Goal: Information Seeking & Learning: Check status

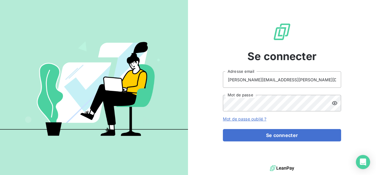
click at [261, 131] on button "Se connecter" at bounding box center [282, 135] width 118 height 12
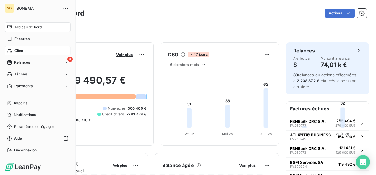
click at [15, 50] on span "Clients" at bounding box center [20, 50] width 12 height 5
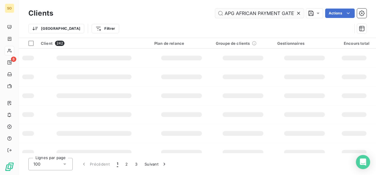
scroll to position [0, 10]
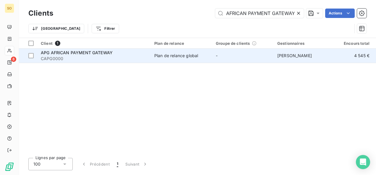
type input "APG AFRICAN PAYMENT GATEWAY"
click at [92, 59] on span "CAPG0000" at bounding box center [94, 59] width 106 height 6
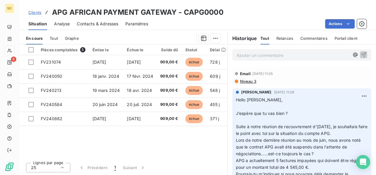
scroll to position [141, 0]
click at [34, 12] on span "Clients" at bounding box center [34, 12] width 13 height 5
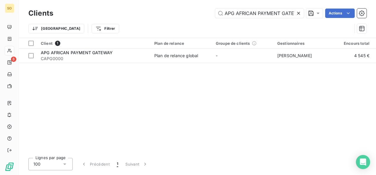
scroll to position [0, 10]
click at [300, 12] on icon at bounding box center [298, 13] width 6 height 6
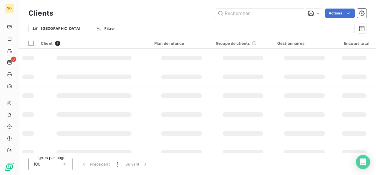
scroll to position [0, 0]
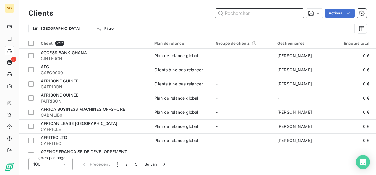
paste input "HITECH SHARED SERVICES LIMITED"
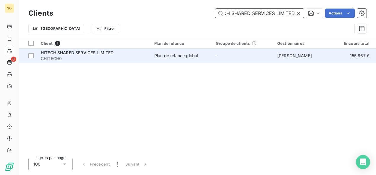
type input "HITECH SHARED SERVICES LIMITED"
click at [102, 58] on span "CHITECH0" at bounding box center [94, 59] width 106 height 6
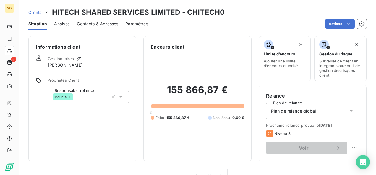
click at [34, 13] on span "Clients" at bounding box center [34, 12] width 13 height 5
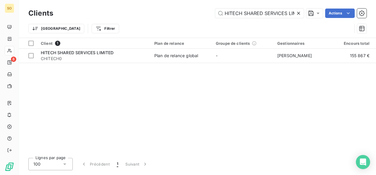
scroll to position [0, 12]
click at [298, 12] on icon at bounding box center [298, 13] width 6 height 6
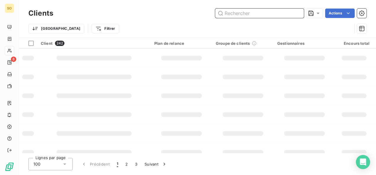
drag, startPoint x: 250, startPoint y: 13, endPoint x: 247, endPoint y: 15, distance: 4.3
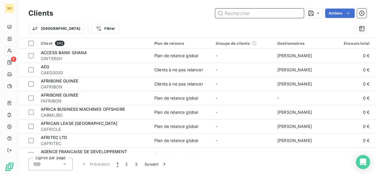
paste input "BICEC"
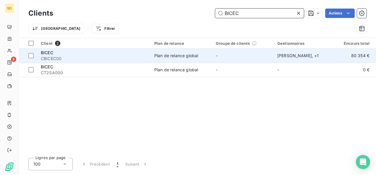
type input "BICEC"
click at [55, 58] on span "CBICEC00" at bounding box center [94, 59] width 106 height 6
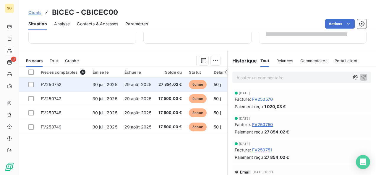
scroll to position [141, 0]
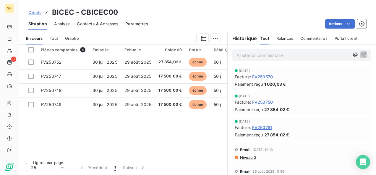
click at [38, 12] on span "Clients" at bounding box center [34, 12] width 13 height 5
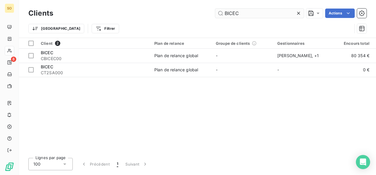
drag, startPoint x: 245, startPoint y: 10, endPoint x: 216, endPoint y: 10, distance: 28.4
click at [211, 10] on div "BICEC Actions" at bounding box center [213, 13] width 306 height 9
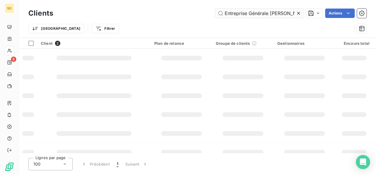
scroll to position [0, 5]
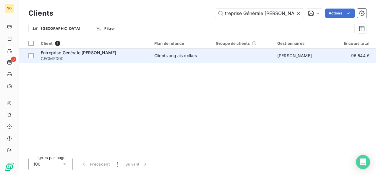
type input "Entreprise Générale [PERSON_NAME]"
click at [74, 53] on span "Entreprise Générale [PERSON_NAME]" at bounding box center [78, 52] width 75 height 5
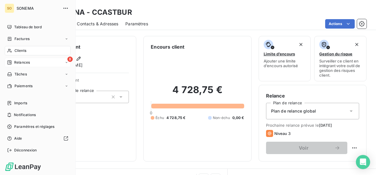
scroll to position [89, 0]
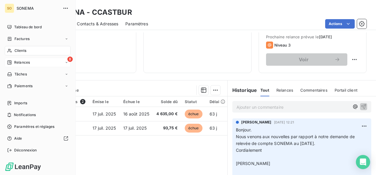
click at [10, 64] on icon at bounding box center [9, 63] width 4 height 4
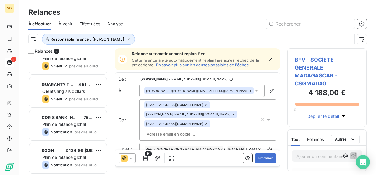
scroll to position [147, 0]
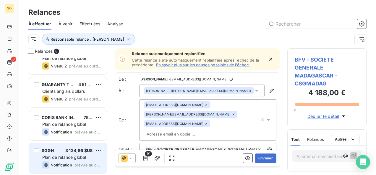
click at [57, 152] on div "SGGH 3 124,86 $US" at bounding box center [72, 150] width 60 height 5
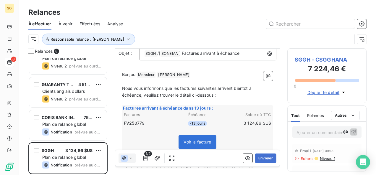
scroll to position [30, 0]
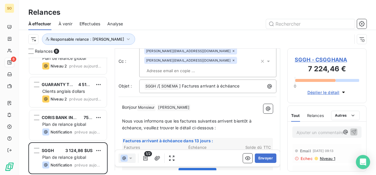
click at [198, 108] on p "Bonjour Monsieur ﻿ [PERSON_NAME] ﻿ ﻿" at bounding box center [197, 107] width 151 height 7
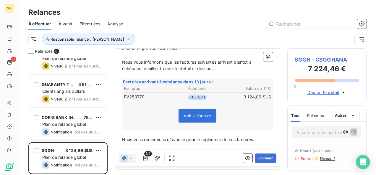
scroll to position [125, 0]
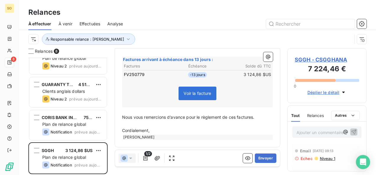
click at [161, 134] on div "[PERSON_NAME]" at bounding box center [197, 137] width 151 height 6
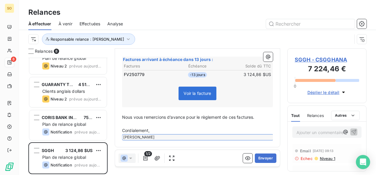
click at [160, 129] on p "Cordialement," at bounding box center [197, 131] width 151 height 7
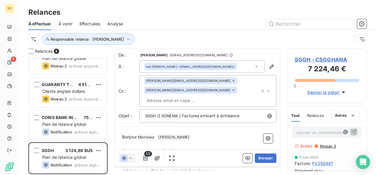
scroll to position [177, 0]
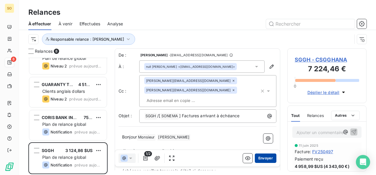
click at [256, 159] on button "Envoyer" at bounding box center [266, 158] width 22 height 9
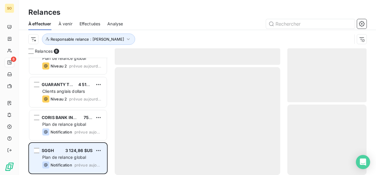
scroll to position [114, 0]
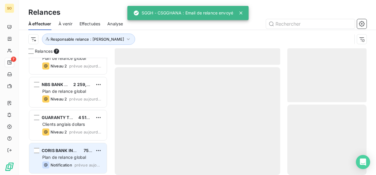
click at [66, 159] on span "Plan de relance global" at bounding box center [64, 157] width 44 height 5
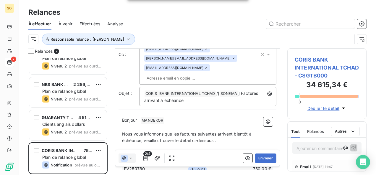
scroll to position [60, 0]
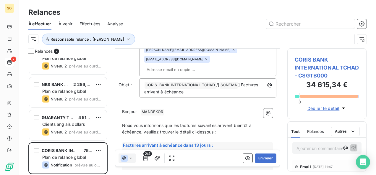
click at [140, 109] on p "Bonjour ﻿ MANDEKOR ﻿ ﻿" at bounding box center [197, 112] width 151 height 7
drag, startPoint x: 140, startPoint y: 100, endPoint x: 185, endPoint y: 101, distance: 44.9
click at [185, 109] on p "Bonjour ﻿ MANDEKOR ﻿ ﻿" at bounding box center [197, 112] width 151 height 7
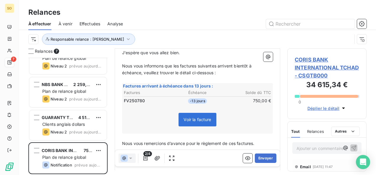
scroll to position [149, 0]
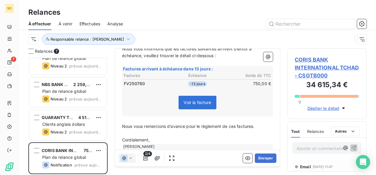
click at [154, 137] on p "Cordialement," at bounding box center [197, 140] width 151 height 7
click at [256, 160] on button "Envoyer" at bounding box center [266, 158] width 22 height 9
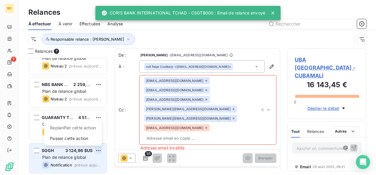
click at [99, 151] on html "SO 7 Relances À effectuer À venir Effectuées Analyse Responsable relance : Vick…" at bounding box center [188, 87] width 376 height 175
click at [79, 141] on div "Passer cette action" at bounding box center [72, 138] width 53 height 9
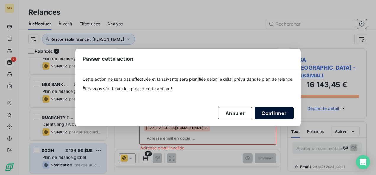
click at [267, 117] on button "Confirmer" at bounding box center [273, 113] width 39 height 12
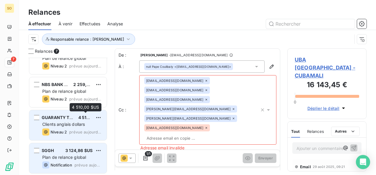
scroll to position [81, 0]
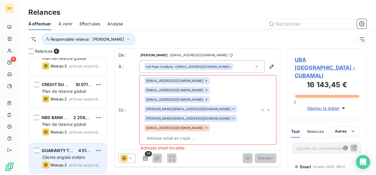
click at [60, 155] on div "Clients anglais dollars" at bounding box center [72, 158] width 60 height 6
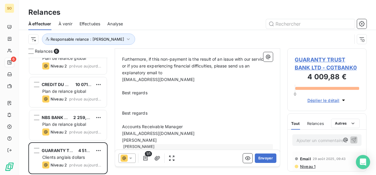
scroll to position [228, 0]
drag, startPoint x: 121, startPoint y: 115, endPoint x: 191, endPoint y: 127, distance: 70.3
click at [191, 127] on div "Dear Customer GUARANTY TRUST BANK LTD ﻿ ﻿ ﻿ After examination of your account, …" at bounding box center [197, 40] width 158 height 226
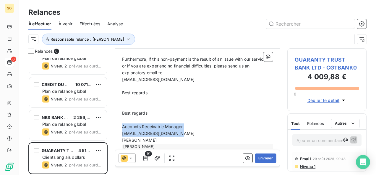
drag, startPoint x: 189, startPoint y: 125, endPoint x: 118, endPoint y: 115, distance: 71.9
click at [118, 115] on div "Dear Customer GUARANTY TRUST BANK LTD ﻿ ﻿ ﻿ After examination of your account, …" at bounding box center [197, 40] width 158 height 226
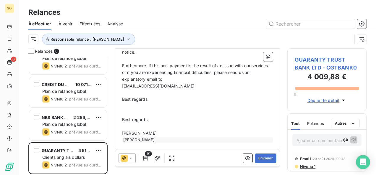
scroll to position [214, 0]
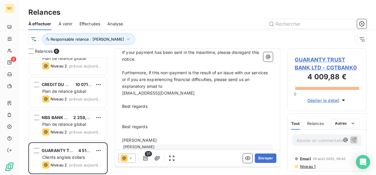
click at [155, 137] on p "[PERSON_NAME]" at bounding box center [197, 140] width 151 height 7
drag, startPoint x: 155, startPoint y: 130, endPoint x: 126, endPoint y: 130, distance: 28.9
click at [126, 137] on p "[PERSON_NAME]" at bounding box center [197, 140] width 151 height 7
click at [119, 129] on div "Dear Customer GUARANTY TRUST BANK LTD ﻿ ﻿ ﻿ After examination of your account, …" at bounding box center [197, 47] width 158 height 213
drag, startPoint x: 123, startPoint y: 129, endPoint x: 156, endPoint y: 131, distance: 33.1
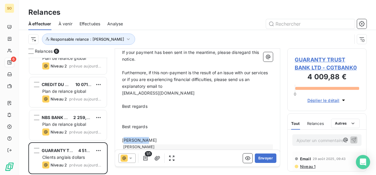
click at [156, 137] on p "[PERSON_NAME]" at bounding box center [197, 140] width 151 height 7
drag, startPoint x: 156, startPoint y: 131, endPoint x: 116, endPoint y: 128, distance: 40.0
drag, startPoint x: 123, startPoint y: 128, endPoint x: 167, endPoint y: 131, distance: 43.5
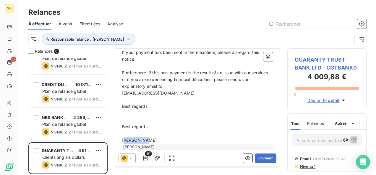
click at [167, 137] on p "[PERSON_NAME]" at bounding box center [197, 140] width 151 height 7
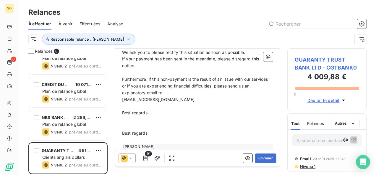
click at [149, 144] on div "[PERSON_NAME]" at bounding box center [197, 146] width 151 height 5
click at [139, 143] on div "Dear Customer GUARANTY TRUST BANK LTD ﻿ ﻿ ﻿ After examination of your account, …" at bounding box center [197, 50] width 158 height 206
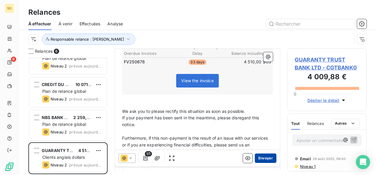
click at [269, 158] on button "Envoyer" at bounding box center [266, 158] width 22 height 9
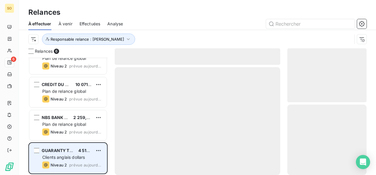
scroll to position [48, 0]
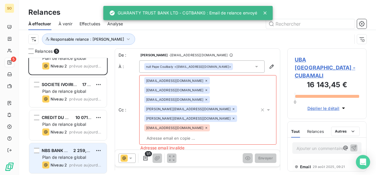
click at [66, 157] on span "Plan de relance global" at bounding box center [64, 157] width 44 height 5
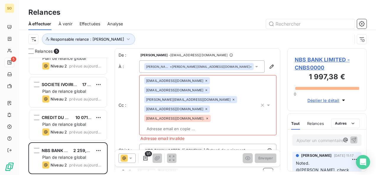
click at [310, 58] on span "NBS BANK LIMITED - CNBS0000" at bounding box center [326, 64] width 64 height 16
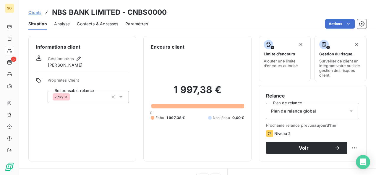
click at [96, 27] on div "Contacts & Adresses" at bounding box center [97, 24] width 41 height 12
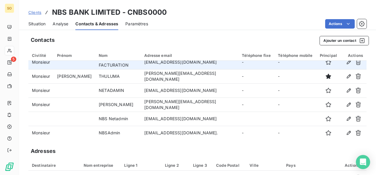
scroll to position [8, 0]
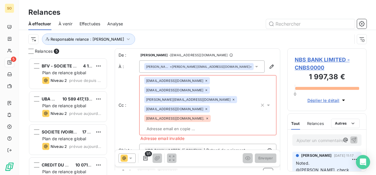
scroll to position [113, 74]
click at [205, 117] on icon at bounding box center [207, 119] width 4 height 4
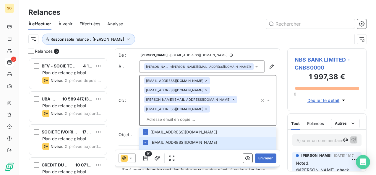
click at [118, 94] on div "Cc : [EMAIL_ADDRESS][DOMAIN_NAME] [EMAIL_ADDRESS][DOMAIN_NAME] [PERSON_NAME][DO…" at bounding box center [197, 100] width 158 height 51
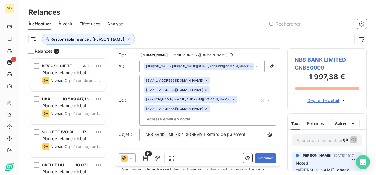
scroll to position [30, 0]
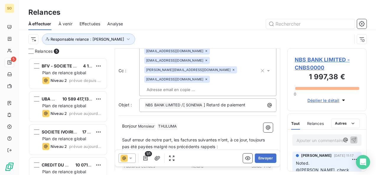
click at [187, 123] on p "Bonjour Monsieur ﻿ [PERSON_NAME] ﻿ ﻿" at bounding box center [197, 126] width 151 height 7
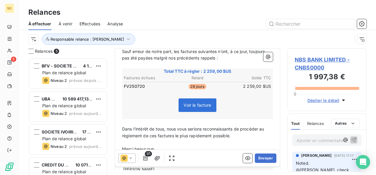
scroll to position [146, 0]
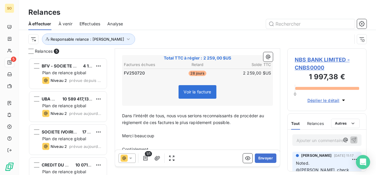
click at [170, 147] on p "Cordialement," at bounding box center [197, 150] width 151 height 7
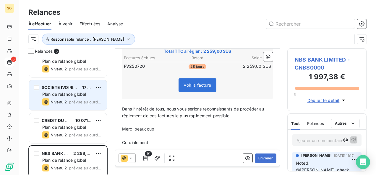
scroll to position [48, 0]
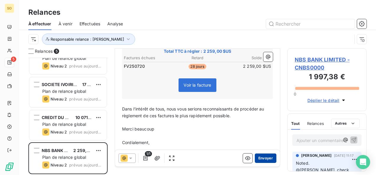
click at [256, 158] on button "Envoyer" at bounding box center [266, 158] width 22 height 9
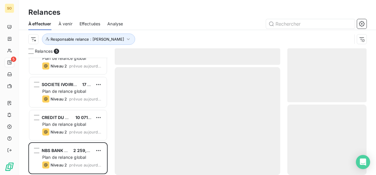
scroll to position [15, 0]
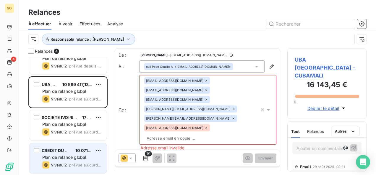
click at [60, 158] on span "Plan de relance global" at bounding box center [64, 157] width 44 height 5
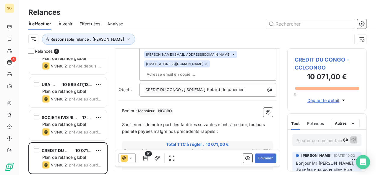
scroll to position [89, 0]
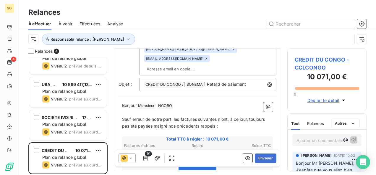
click at [188, 106] on p "Bonjour Monsieur ﻿ [PERSON_NAME] ﻿ ﻿" at bounding box center [197, 105] width 151 height 7
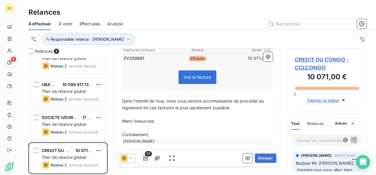
scroll to position [202, 0]
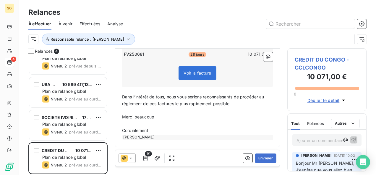
click at [163, 131] on p "Cordialement," at bounding box center [197, 131] width 151 height 7
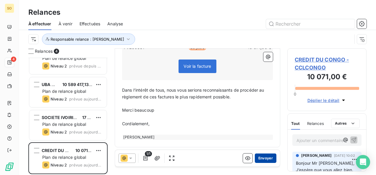
click at [262, 159] on button "Envoyer" at bounding box center [266, 158] width 22 height 9
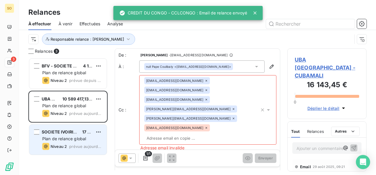
click at [65, 136] on div "Plan de relance global" at bounding box center [72, 139] width 60 height 6
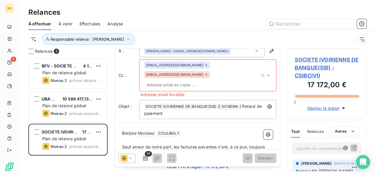
scroll to position [30, 0]
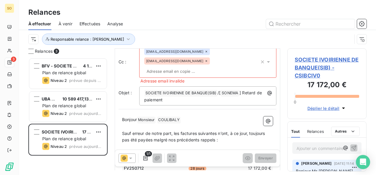
click at [190, 117] on p "Bonjour Monsieur ﻿ [PERSON_NAME] ﻿ ﻿" at bounding box center [197, 120] width 151 height 7
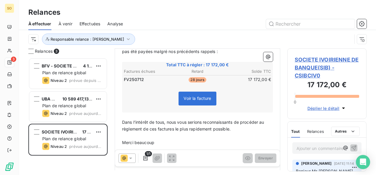
scroll to position [148, 0]
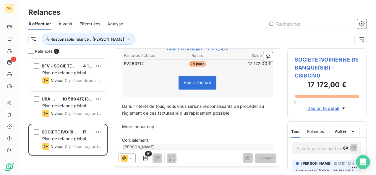
click at [159, 137] on p "Cordialement," at bounding box center [197, 140] width 151 height 7
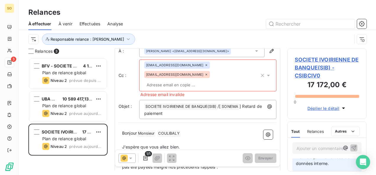
scroll to position [0, 0]
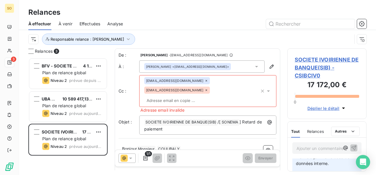
click at [208, 89] on icon at bounding box center [206, 91] width 4 height 4
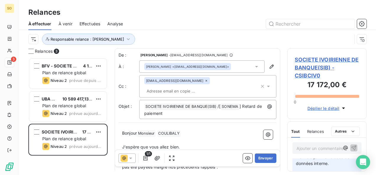
click at [195, 137] on p "﻿" at bounding box center [197, 140] width 151 height 7
click at [259, 160] on button "Envoyer" at bounding box center [266, 158] width 22 height 9
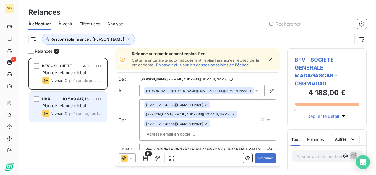
click at [76, 110] on div "UBA MALI 10 589 417,13 FCFA Plan de relance global Niveau 2 prévue [DATE]" at bounding box center [67, 107] width 77 height 30
click at [64, 115] on span "Niveau 2" at bounding box center [59, 113] width 16 height 5
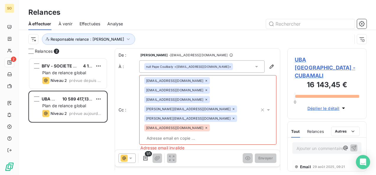
click at [206, 126] on icon at bounding box center [206, 128] width 4 height 4
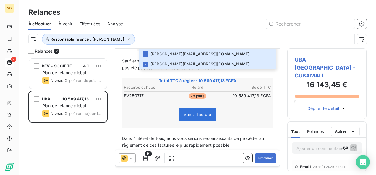
click at [151, 105] on div "Voir la facture" at bounding box center [197, 115] width 149 height 25
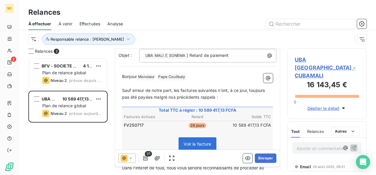
scroll to position [60, 0]
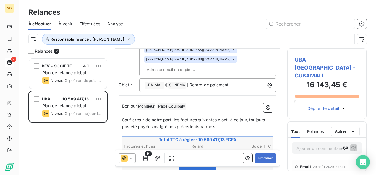
click at [194, 103] on p "Bonjour Monsieur ﻿ Pape [PERSON_NAME] ﻿ ﻿" at bounding box center [197, 106] width 151 height 7
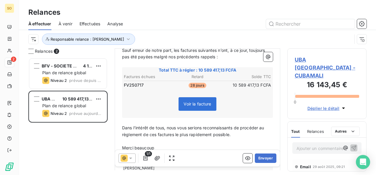
scroll to position [165, 0]
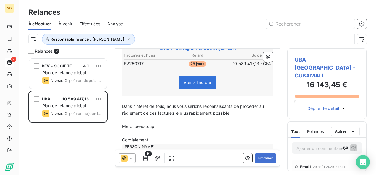
click at [162, 137] on p "Cordialement," at bounding box center [197, 140] width 151 height 7
click at [261, 158] on button "Envoyer" at bounding box center [266, 158] width 22 height 9
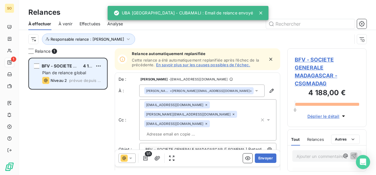
click at [68, 73] on span "Plan de relance global" at bounding box center [64, 72] width 44 height 5
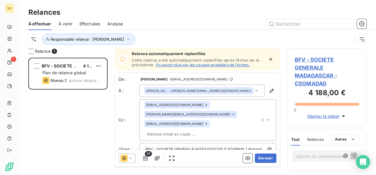
click at [269, 60] on icon "button" at bounding box center [270, 59] width 3 height 3
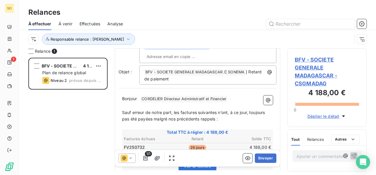
scroll to position [59, 0]
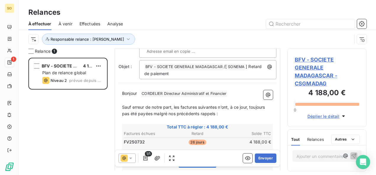
click at [139, 93] on p "Bonjour ﻿ CORDELIER Directeur Administratif et Financier ﻿ ﻿" at bounding box center [197, 93] width 151 height 7
click at [234, 95] on span "CORDELIER Directeur Administratif et Financier ﻿" at bounding box center [190, 94] width 87 height 7
click at [237, 92] on p "Bonjour Mr ﻿ [PERSON_NAME] Directeur Administratif et Financier ﻿ ﻿" at bounding box center [197, 93] width 151 height 7
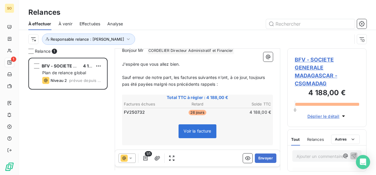
scroll to position [161, 0]
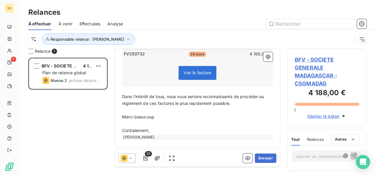
click at [158, 129] on p "Cordialement," at bounding box center [197, 131] width 151 height 7
click at [263, 160] on button "Envoyer" at bounding box center [266, 158] width 22 height 9
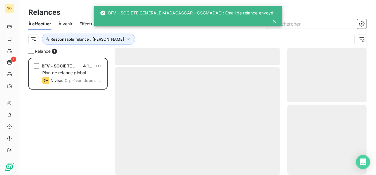
scroll to position [113, 74]
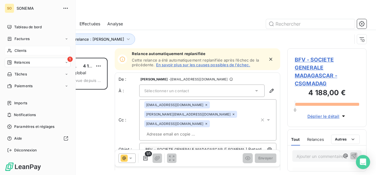
click at [23, 50] on span "Clients" at bounding box center [20, 50] width 12 height 5
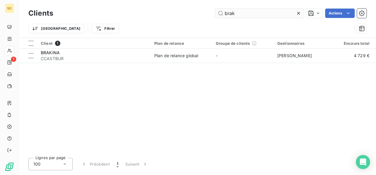
drag, startPoint x: 236, startPoint y: 14, endPoint x: 229, endPoint y: 14, distance: 7.7
click at [231, 14] on input "brak" at bounding box center [259, 13] width 89 height 9
drag, startPoint x: 207, startPoint y: 14, endPoint x: 203, endPoint y: 14, distance: 3.8
click at [203, 14] on div "brak Actions" at bounding box center [213, 13] width 306 height 9
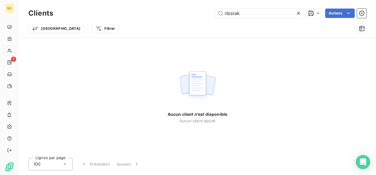
drag, startPoint x: 241, startPoint y: 11, endPoint x: 200, endPoint y: 14, distance: 41.5
click at [200, 14] on div "nbsrak Actions" at bounding box center [213, 13] width 306 height 9
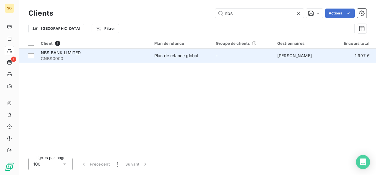
type input "nbs"
click at [71, 51] on span "NBS BANK LIMITED" at bounding box center [61, 52] width 40 height 5
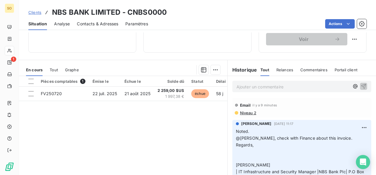
scroll to position [118, 0]
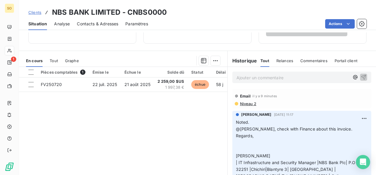
click at [242, 77] on p "Ajouter un commentaire ﻿" at bounding box center [292, 77] width 113 height 7
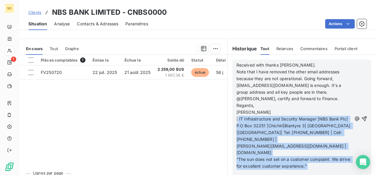
drag, startPoint x: 235, startPoint y: 132, endPoint x: 331, endPoint y: 176, distance: 105.8
click at [331, 175] on html "SO 1 Clients NBS BANK LIMITED - CNBS0000 Situation Analyse Contacts & Adresses …" at bounding box center [188, 87] width 376 height 175
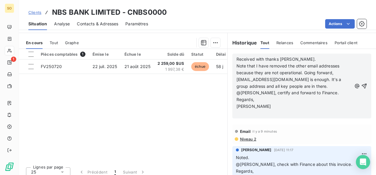
scroll to position [107, 0]
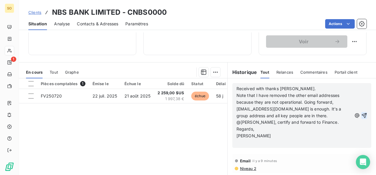
click at [361, 117] on icon "button" at bounding box center [364, 116] width 6 height 6
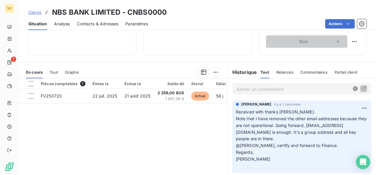
click at [91, 25] on span "Contacts & Adresses" at bounding box center [97, 24] width 41 height 6
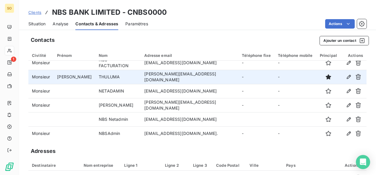
scroll to position [8, 0]
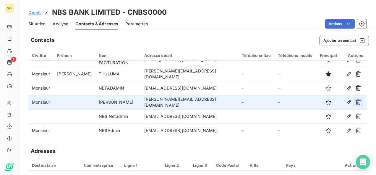
click at [355, 101] on icon "button" at bounding box center [358, 103] width 6 height 6
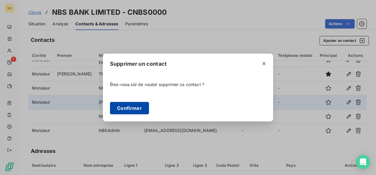
click at [128, 106] on button "Confirmer" at bounding box center [129, 108] width 39 height 12
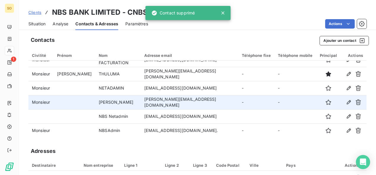
scroll to position [0, 0]
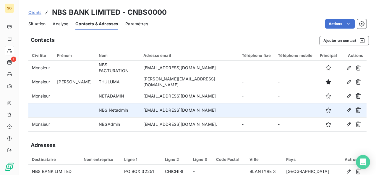
click at [38, 22] on span "Situation" at bounding box center [36, 24] width 17 height 6
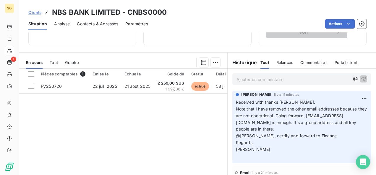
scroll to position [118, 0]
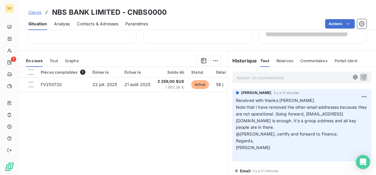
click at [268, 77] on p "Ajouter un commentaire ﻿" at bounding box center [292, 77] width 113 height 7
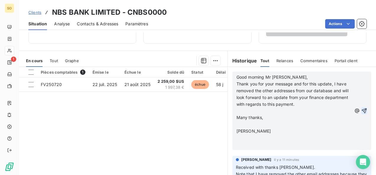
click at [362, 109] on icon "button" at bounding box center [364, 110] width 5 height 5
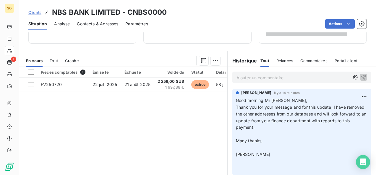
click at [32, 11] on span "Clients" at bounding box center [34, 12] width 13 height 5
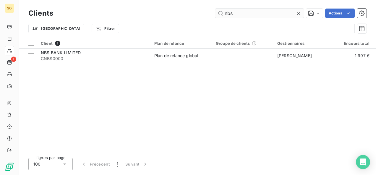
drag, startPoint x: 232, startPoint y: 14, endPoint x: 216, endPoint y: 14, distance: 16.0
click at [216, 14] on input "nbs" at bounding box center [259, 13] width 89 height 9
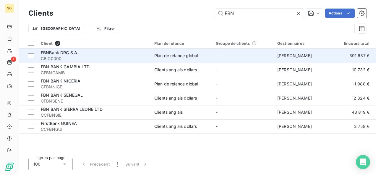
type input "FBN"
click at [62, 55] on span "FBNBank DRC S.A." at bounding box center [60, 52] width 38 height 5
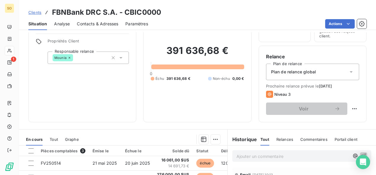
scroll to position [89, 0]
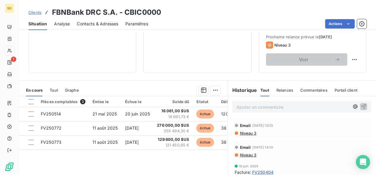
click at [32, 12] on span "Clients" at bounding box center [34, 12] width 13 height 5
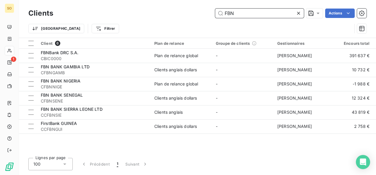
drag, startPoint x: 240, startPoint y: 14, endPoint x: 213, endPoint y: 15, distance: 27.2
click at [213, 15] on div "FBN Actions" at bounding box center [213, 13] width 306 height 9
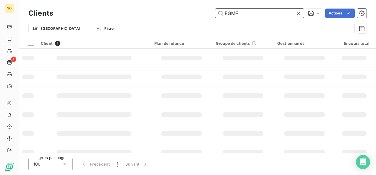
type input "EGMF"
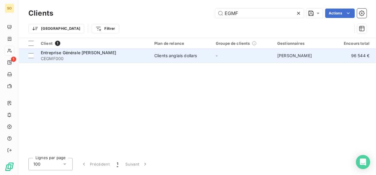
click at [91, 57] on span "CEGMF000" at bounding box center [94, 59] width 106 height 6
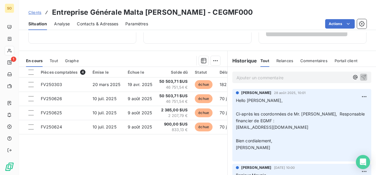
scroll to position [141, 0]
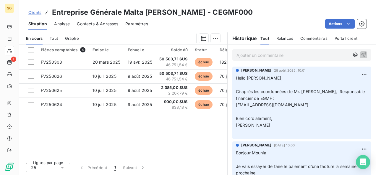
click at [35, 13] on span "Clients" at bounding box center [34, 12] width 13 height 5
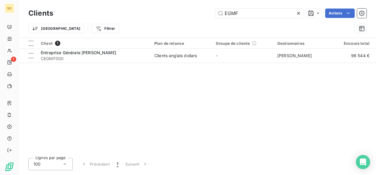
drag, startPoint x: 223, startPoint y: 13, endPoint x: 206, endPoint y: 13, distance: 17.7
click at [206, 13] on div "EGMF Actions" at bounding box center [213, 13] width 306 height 9
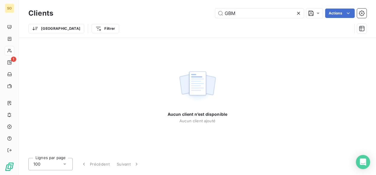
drag, startPoint x: 252, startPoint y: 14, endPoint x: 190, endPoint y: 12, distance: 61.5
click at [190, 12] on div "GBM Actions" at bounding box center [213, 13] width 306 height 9
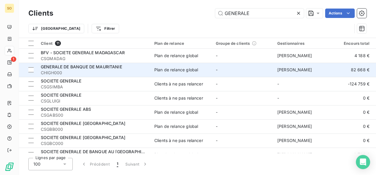
type input "GENERALE"
click at [90, 71] on span "CHIGH000" at bounding box center [94, 73] width 106 height 6
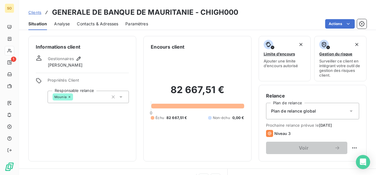
scroll to position [118, 0]
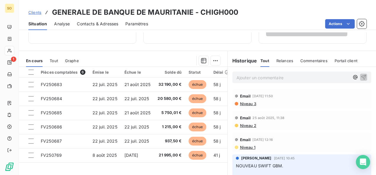
click at [38, 12] on span "Clients" at bounding box center [34, 12] width 13 height 5
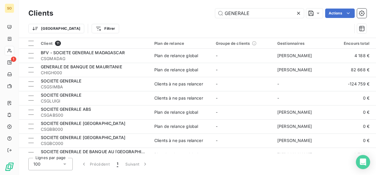
drag, startPoint x: 255, startPoint y: 11, endPoint x: 198, endPoint y: 16, distance: 57.5
click at [201, 16] on div "GENERALE Actions" at bounding box center [213, 13] width 306 height 9
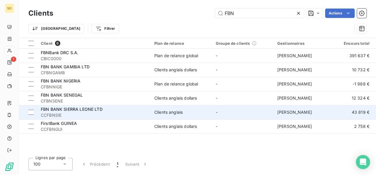
type input "FBN"
click at [97, 113] on span "CCFBNSIE" at bounding box center [94, 116] width 106 height 6
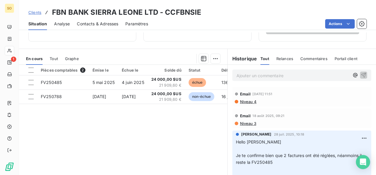
scroll to position [111, 0]
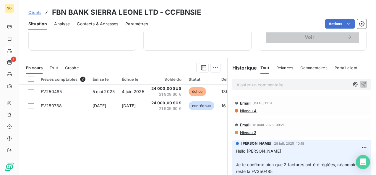
click at [34, 7] on div "Clients FBN BANK SIERRA LEONE LTD - CCFBNSIE" at bounding box center [114, 12] width 173 height 11
click at [32, 13] on span "Clients" at bounding box center [34, 12] width 13 height 5
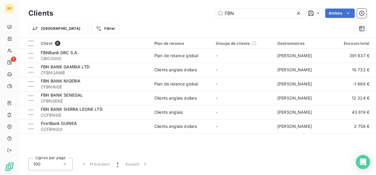
drag, startPoint x: 242, startPoint y: 9, endPoint x: 181, endPoint y: 9, distance: 60.8
click at [194, 9] on div "FBN Actions" at bounding box center [213, 13] width 306 height 9
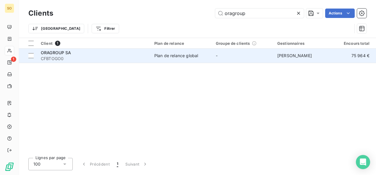
type input "oragroup"
click at [50, 56] on span "CFBTOGO0" at bounding box center [94, 59] width 106 height 6
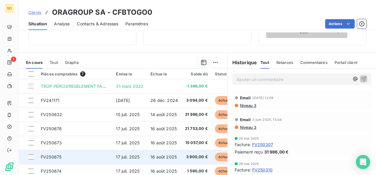
scroll to position [118, 0]
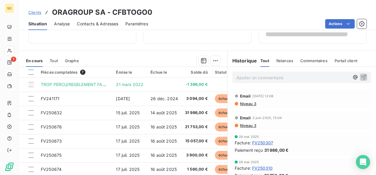
click at [35, 13] on span "Clients" at bounding box center [34, 12] width 13 height 5
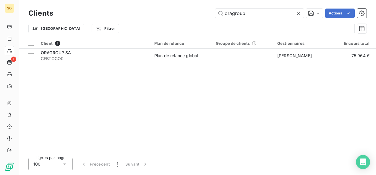
drag, startPoint x: 247, startPoint y: 11, endPoint x: 211, endPoint y: 12, distance: 35.8
click at [211, 12] on div "oragroup Actions" at bounding box center [213, 13] width 306 height 9
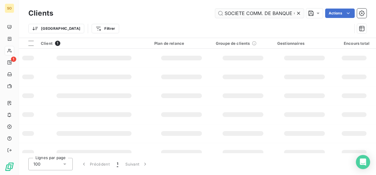
scroll to position [0, 26]
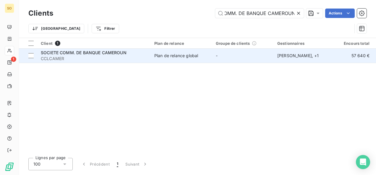
type input "SOCIETE COMM. DE BANQUE CAMEROUN"
click at [48, 54] on span "SOCIETE COMM. DE BANQUE CAMEROUN" at bounding box center [84, 52] width 86 height 5
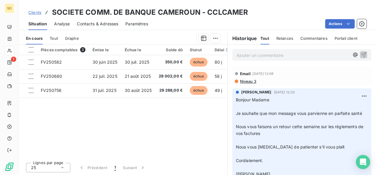
click at [37, 13] on span "Clients" at bounding box center [34, 12] width 13 height 5
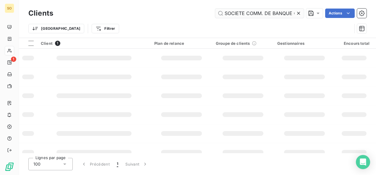
scroll to position [0, 26]
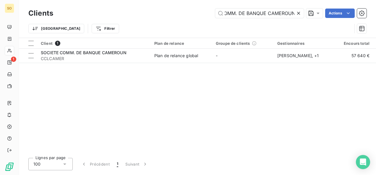
click at [297, 11] on icon at bounding box center [298, 13] width 6 height 6
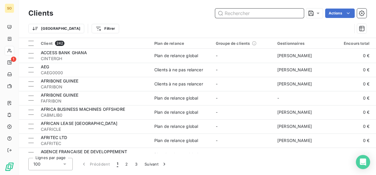
paste input "Boissons Rafraichissantes du Tchad"
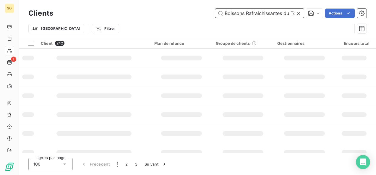
scroll to position [0, 11]
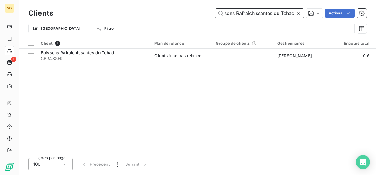
type input "Boissons Rafraichissantes du Tchad"
click at [123, 60] on span "CBRASSER" at bounding box center [94, 59] width 106 height 6
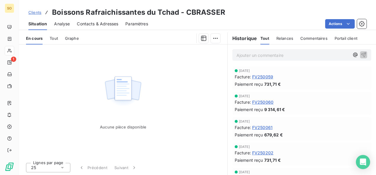
scroll to position [31, 0]
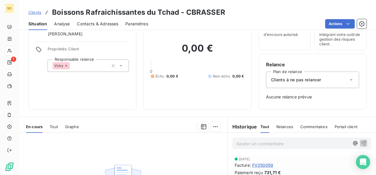
click at [36, 15] on div "Clients Boissons Rafraichissantes du Tchad - CBRASSER" at bounding box center [126, 12] width 197 height 11
click at [36, 14] on span "Clients" at bounding box center [34, 12] width 13 height 5
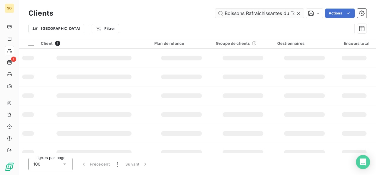
scroll to position [0, 11]
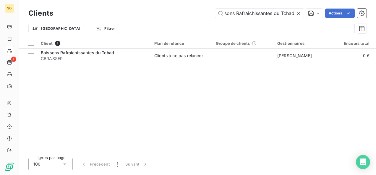
click at [297, 15] on icon at bounding box center [298, 13] width 6 height 6
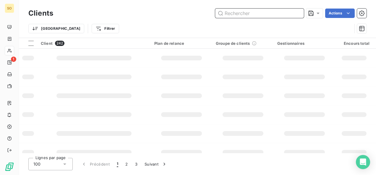
click at [265, 16] on input "text" at bounding box center [259, 13] width 89 height 9
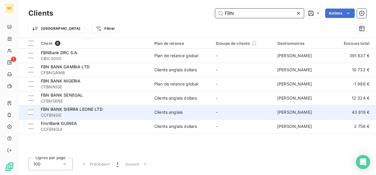
type input "FBN"
click at [96, 112] on div "FBN BANK SIERRA LEONE LTD" at bounding box center [94, 110] width 106 height 6
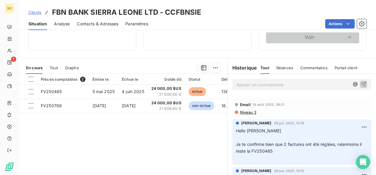
scroll to position [30, 0]
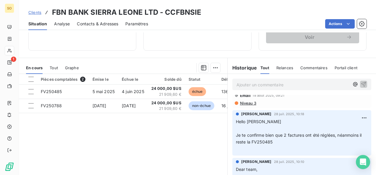
click at [34, 10] on span "Clients" at bounding box center [34, 12] width 13 height 5
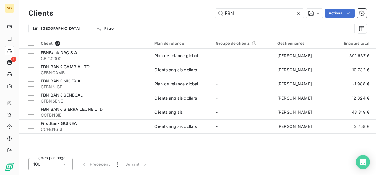
drag, startPoint x: 248, startPoint y: 11, endPoint x: 204, endPoint y: 12, distance: 43.7
click at [204, 12] on div "FBN Actions" at bounding box center [213, 13] width 306 height 9
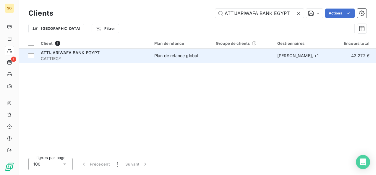
type input "ATTIJARIWAFA BANK EGYPT"
click at [82, 57] on span "CATTIEGY" at bounding box center [94, 59] width 106 height 6
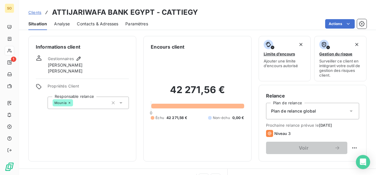
click at [34, 12] on span "Clients" at bounding box center [34, 12] width 13 height 5
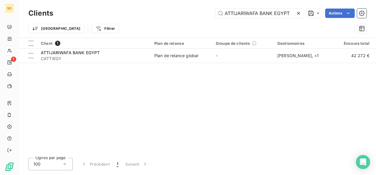
click at [299, 12] on icon at bounding box center [298, 13] width 6 height 6
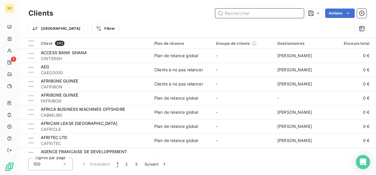
paste input "BGFIBANK G.E."
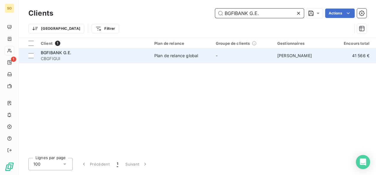
type input "BGFIBANK G.E."
click at [64, 50] on span "BGFIBANK G.E." at bounding box center [56, 52] width 30 height 5
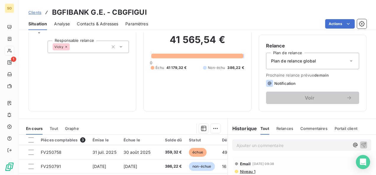
scroll to position [118, 0]
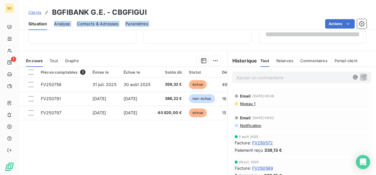
drag, startPoint x: 48, startPoint y: 31, endPoint x: 50, endPoint y: 38, distance: 8.0
click at [50, 38] on div "Clients BGFIBANK G.E. - CBGFIGUI Situation Analyse Contacts & Adresses Paramètr…" at bounding box center [197, 87] width 357 height 175
drag, startPoint x: 50, startPoint y: 38, endPoint x: 38, endPoint y: 10, distance: 31.0
click at [38, 10] on link "Clients" at bounding box center [34, 12] width 13 height 6
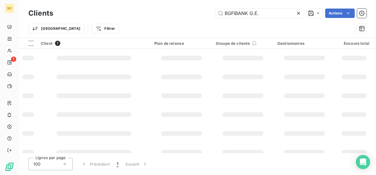
drag, startPoint x: 37, startPoint y: 11, endPoint x: 35, endPoint y: 14, distance: 3.6
click at [35, 14] on h3 "Clients" at bounding box center [40, 13] width 25 height 11
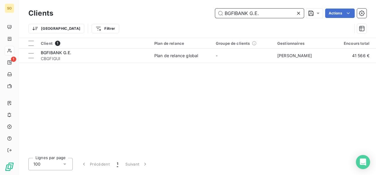
drag, startPoint x: 272, startPoint y: 12, endPoint x: 201, endPoint y: 14, distance: 70.9
click at [201, 14] on div "BGFIBANK G.E. Actions" at bounding box center [213, 13] width 306 height 9
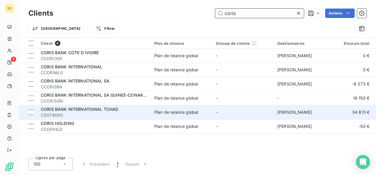
type input "coris"
click at [62, 110] on span "CORIS BANK INTERNATIONAL TCHAD" at bounding box center [80, 109] width 78 height 5
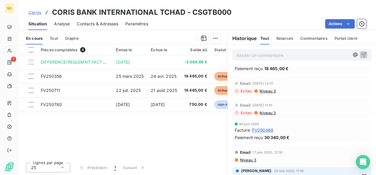
scroll to position [148, 0]
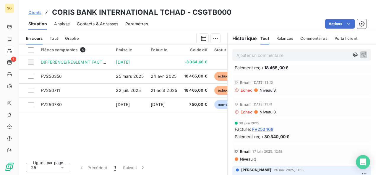
click at [117, 137] on div "Pièces comptables 4 Émise le Échue le Solde dû Statut Délai Retard DIFFERENCE/R…" at bounding box center [123, 102] width 208 height 114
click at [40, 11] on span "Clients" at bounding box center [34, 12] width 13 height 5
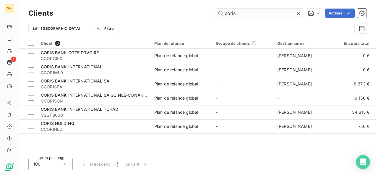
drag, startPoint x: 236, startPoint y: 11, endPoint x: 220, endPoint y: 11, distance: 16.5
click at [220, 11] on input "coris" at bounding box center [259, 13] width 89 height 9
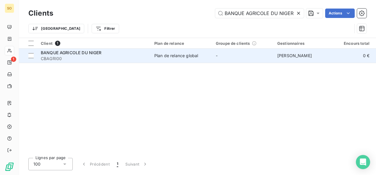
type input "BANQUE AGRICOLE DU NIGER"
click at [76, 57] on span "CBAGRI00" at bounding box center [94, 59] width 106 height 6
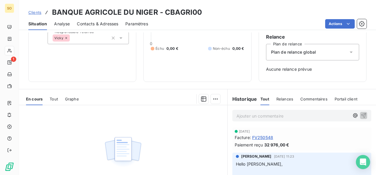
scroll to position [89, 0]
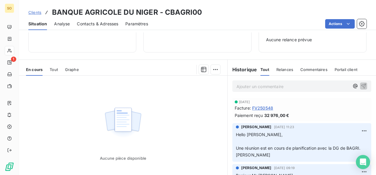
click at [38, 11] on span "Clients" at bounding box center [34, 12] width 13 height 5
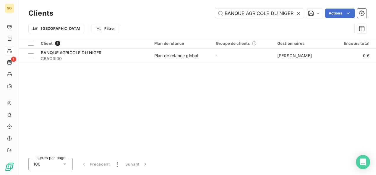
click at [300, 13] on icon at bounding box center [298, 13] width 6 height 6
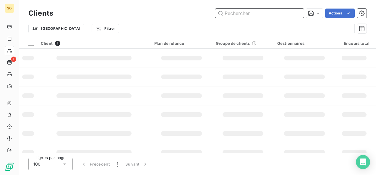
click at [250, 15] on input "text" at bounding box center [259, 13] width 89 height 9
type input "gimac"
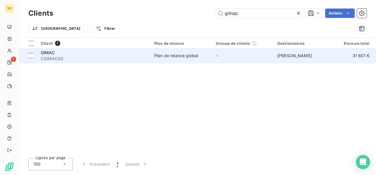
click at [74, 54] on div "GIMAC" at bounding box center [94, 53] width 106 height 6
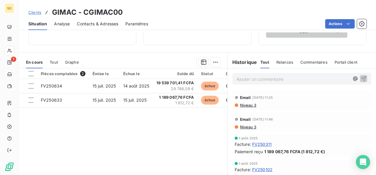
scroll to position [118, 0]
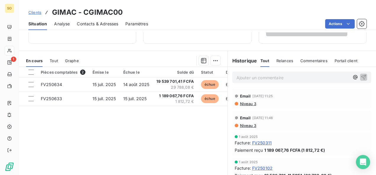
click at [31, 13] on span "Clients" at bounding box center [34, 12] width 13 height 5
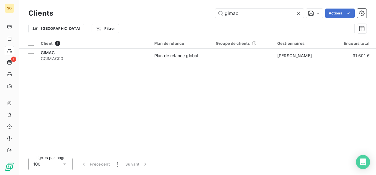
drag, startPoint x: 200, startPoint y: 14, endPoint x: 141, endPoint y: 10, distance: 58.9
click at [171, 12] on div "gimac Actions" at bounding box center [213, 13] width 306 height 9
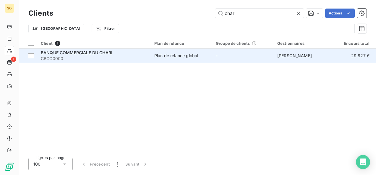
type input "chari"
click at [65, 51] on span "BANQUE COMMERCIALE DU CHARI" at bounding box center [76, 52] width 71 height 5
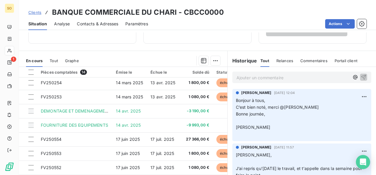
scroll to position [30, 0]
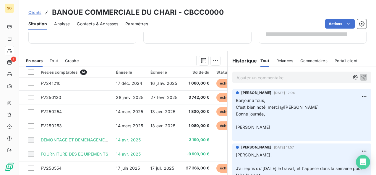
click at [37, 11] on span "Clients" at bounding box center [34, 12] width 13 height 5
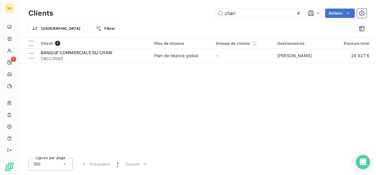
drag, startPoint x: 232, startPoint y: 10, endPoint x: 201, endPoint y: 11, distance: 30.7
click at [201, 11] on div "chari Actions" at bounding box center [213, 13] width 306 height 9
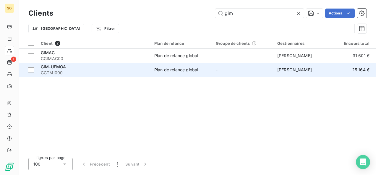
type input "gim"
click at [51, 70] on span "CCTMI000" at bounding box center [94, 73] width 106 height 6
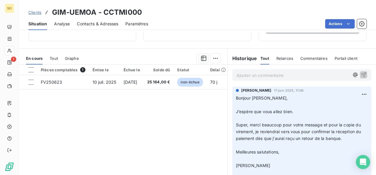
scroll to position [111, 0]
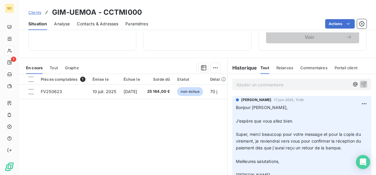
click at [31, 9] on link "Clients" at bounding box center [34, 12] width 13 height 6
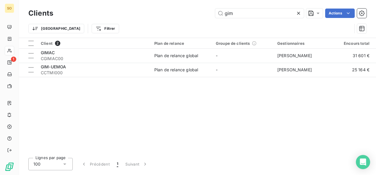
drag, startPoint x: 232, startPoint y: 11, endPoint x: 201, endPoint y: 14, distance: 31.2
click at [201, 14] on div "gim Actions" at bounding box center [213, 13] width 306 height 9
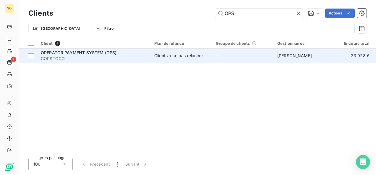
type input "OPS"
click at [84, 62] on td "OPERATOR PAYMENT SYSTEM (OPS) COPSTOGO" at bounding box center [93, 56] width 113 height 14
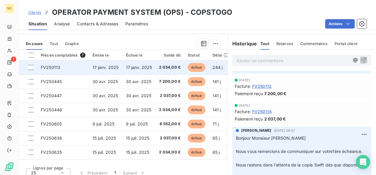
scroll to position [120, 0]
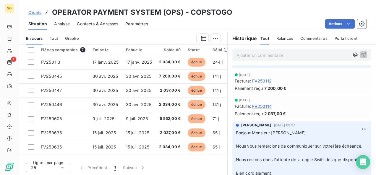
click at [38, 11] on span "Clients" at bounding box center [34, 12] width 13 height 5
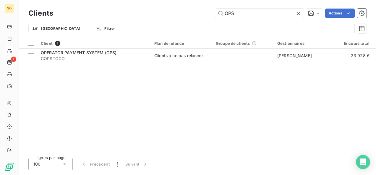
drag, startPoint x: 237, startPoint y: 13, endPoint x: 213, endPoint y: 14, distance: 24.5
click at [215, 14] on input "OPS" at bounding box center [259, 13] width 89 height 9
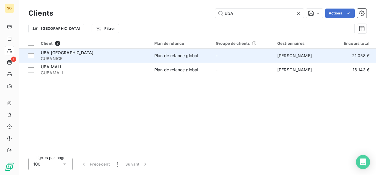
type input "uba"
click at [70, 54] on span "UBA [GEOGRAPHIC_DATA]" at bounding box center [67, 52] width 53 height 5
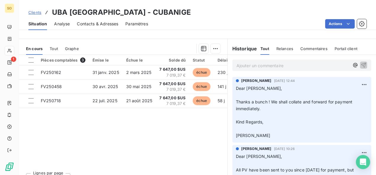
scroll to position [141, 0]
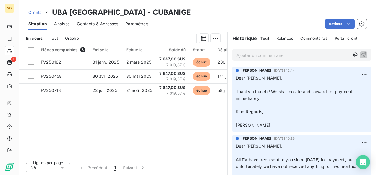
click at [37, 14] on span "Clients" at bounding box center [34, 12] width 13 height 5
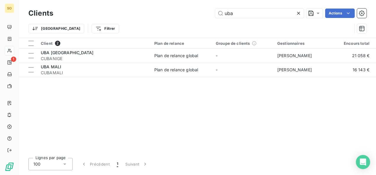
drag, startPoint x: 242, startPoint y: 12, endPoint x: 204, endPoint y: 12, distance: 37.2
click at [206, 12] on div "uba Actions" at bounding box center [213, 13] width 306 height 9
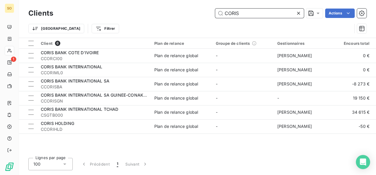
drag, startPoint x: 246, startPoint y: 15, endPoint x: 213, endPoint y: 18, distance: 33.0
click at [213, 18] on div "Clients CORIS Actions" at bounding box center [197, 13] width 338 height 12
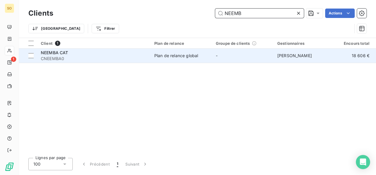
type input "NEEMB"
click at [41, 53] on span "NEEMBA CAT" at bounding box center [54, 52] width 27 height 5
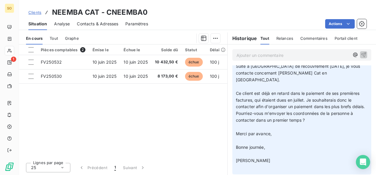
scroll to position [310, 0]
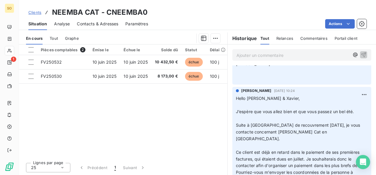
click at [33, 14] on span "Clients" at bounding box center [34, 12] width 13 height 5
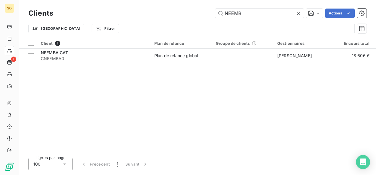
drag, startPoint x: 242, startPoint y: 16, endPoint x: 198, endPoint y: 13, distance: 44.1
click at [198, 13] on div "NEEMB Actions" at bounding box center [213, 13] width 306 height 9
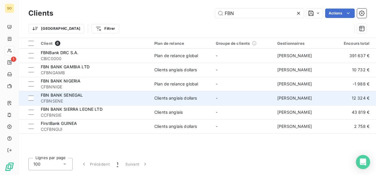
type input "FBN"
click at [77, 97] on span "FBN BANK SENEGAL" at bounding box center [62, 95] width 42 height 5
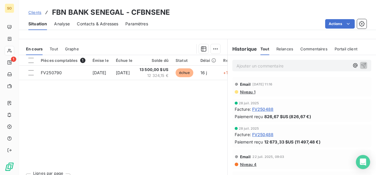
scroll to position [141, 0]
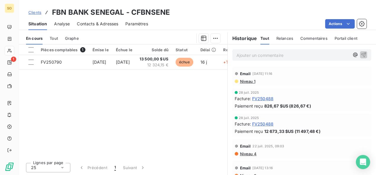
click at [37, 15] on div "Clients FBN BANK SENEGAL - CFBNSENE" at bounding box center [98, 12] width 141 height 11
click at [36, 11] on span "Clients" at bounding box center [34, 12] width 13 height 5
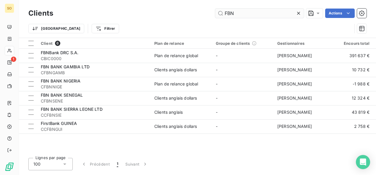
drag, startPoint x: 259, startPoint y: 16, endPoint x: 222, endPoint y: 13, distance: 37.6
click at [223, 13] on input "FBN" at bounding box center [259, 13] width 89 height 9
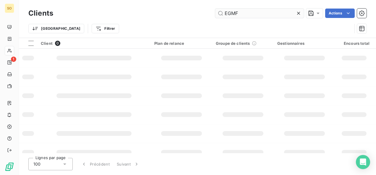
type input "EGMF"
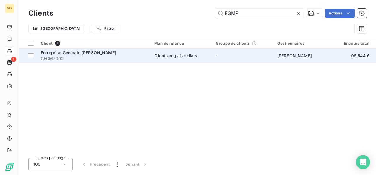
click at [65, 55] on span "Entreprise Générale [PERSON_NAME]" at bounding box center [78, 52] width 75 height 5
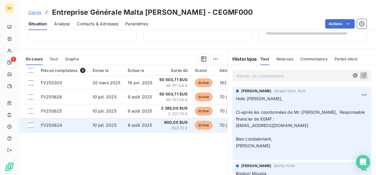
scroll to position [111, 0]
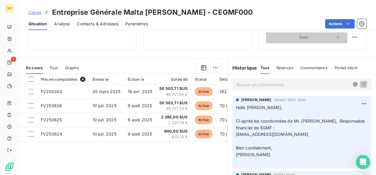
click at [38, 13] on span "Clients" at bounding box center [34, 12] width 13 height 5
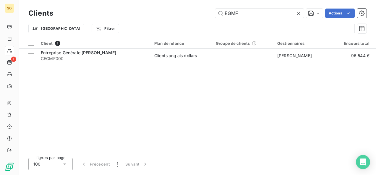
drag, startPoint x: 206, startPoint y: 14, endPoint x: 202, endPoint y: 14, distance: 4.4
click at [202, 14] on div "EGMF Actions" at bounding box center [213, 13] width 306 height 9
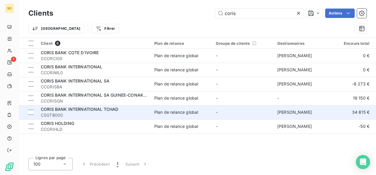
type input "coris"
click at [84, 111] on span "CORIS BANK INTERNATIONAL TCHAD" at bounding box center [80, 109] width 78 height 5
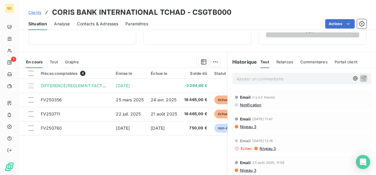
scroll to position [118, 0]
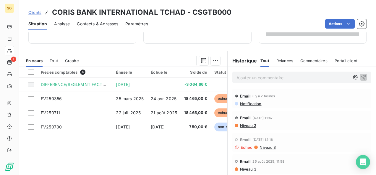
click at [39, 14] on span "Clients" at bounding box center [34, 12] width 13 height 5
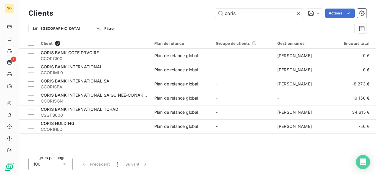
drag, startPoint x: 235, startPoint y: 16, endPoint x: 203, endPoint y: 15, distance: 32.5
click at [203, 15] on div "coris Actions" at bounding box center [213, 13] width 306 height 9
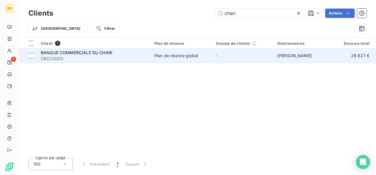
type input "chari"
click at [123, 58] on span "CBCC0000" at bounding box center [94, 59] width 106 height 6
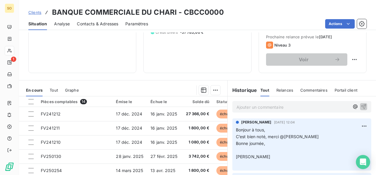
scroll to position [118, 0]
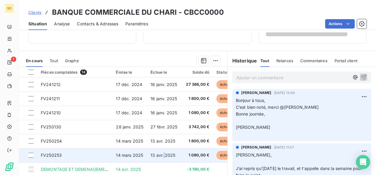
click at [164, 159] on td "13 avr. 2025" at bounding box center [164, 156] width 34 height 14
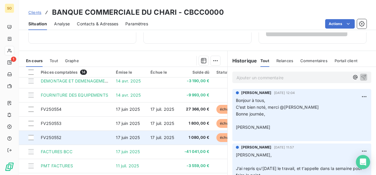
scroll to position [98, 0]
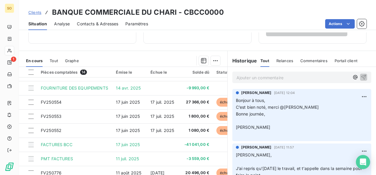
click at [40, 14] on span "Clients" at bounding box center [34, 12] width 13 height 5
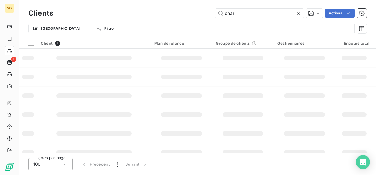
drag, startPoint x: 247, startPoint y: 13, endPoint x: 204, endPoint y: 14, distance: 42.2
click at [205, 14] on div "chari Actions" at bounding box center [213, 13] width 306 height 9
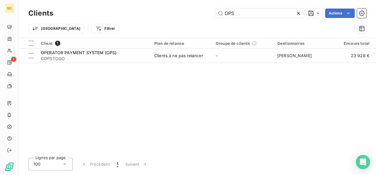
type input "OPS"
click at [99, 67] on div "Client 1 Plan de relance Groupe de clients Gestionnaires Encours total Non-échu…" at bounding box center [197, 95] width 357 height 115
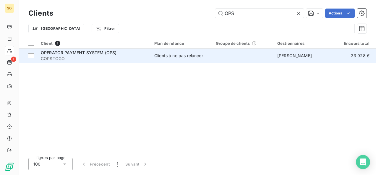
click at [98, 60] on span "COPSTOGO" at bounding box center [94, 59] width 106 height 6
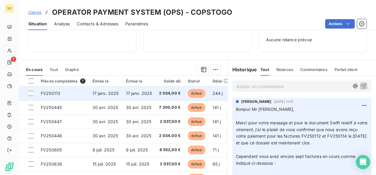
scroll to position [118, 0]
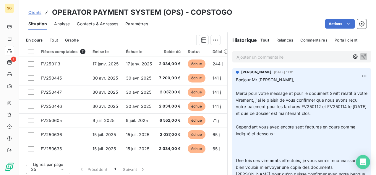
click at [34, 10] on span "Clients" at bounding box center [34, 12] width 13 height 5
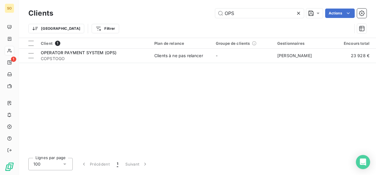
drag, startPoint x: 250, startPoint y: 12, endPoint x: 213, endPoint y: 12, distance: 36.6
click at [213, 12] on div "OPS Actions" at bounding box center [213, 13] width 306 height 9
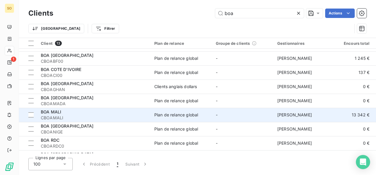
scroll to position [30, 0]
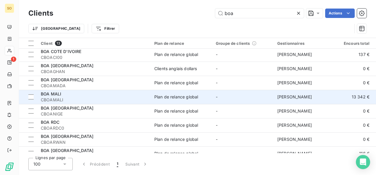
type input "boa"
click at [59, 93] on span "BOA MALI" at bounding box center [51, 94] width 20 height 5
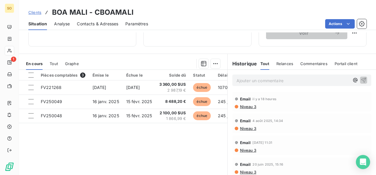
scroll to position [118, 0]
